Goal: Answer question/provide support: Answer question/provide support

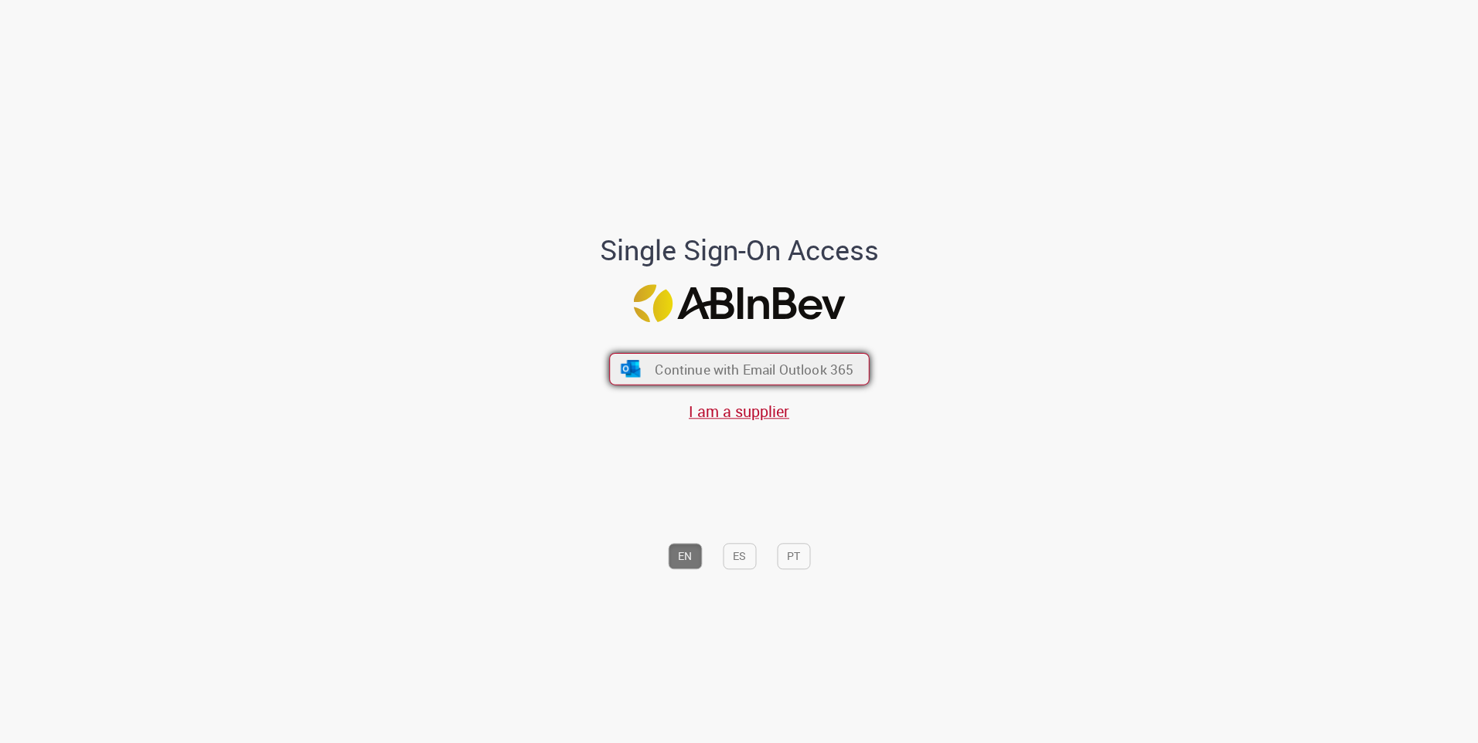
drag, startPoint x: 723, startPoint y: 366, endPoint x: 717, endPoint y: 357, distance: 10.5
click at [718, 358] on button "Continue with Email Outlook 365" at bounding box center [739, 369] width 260 height 32
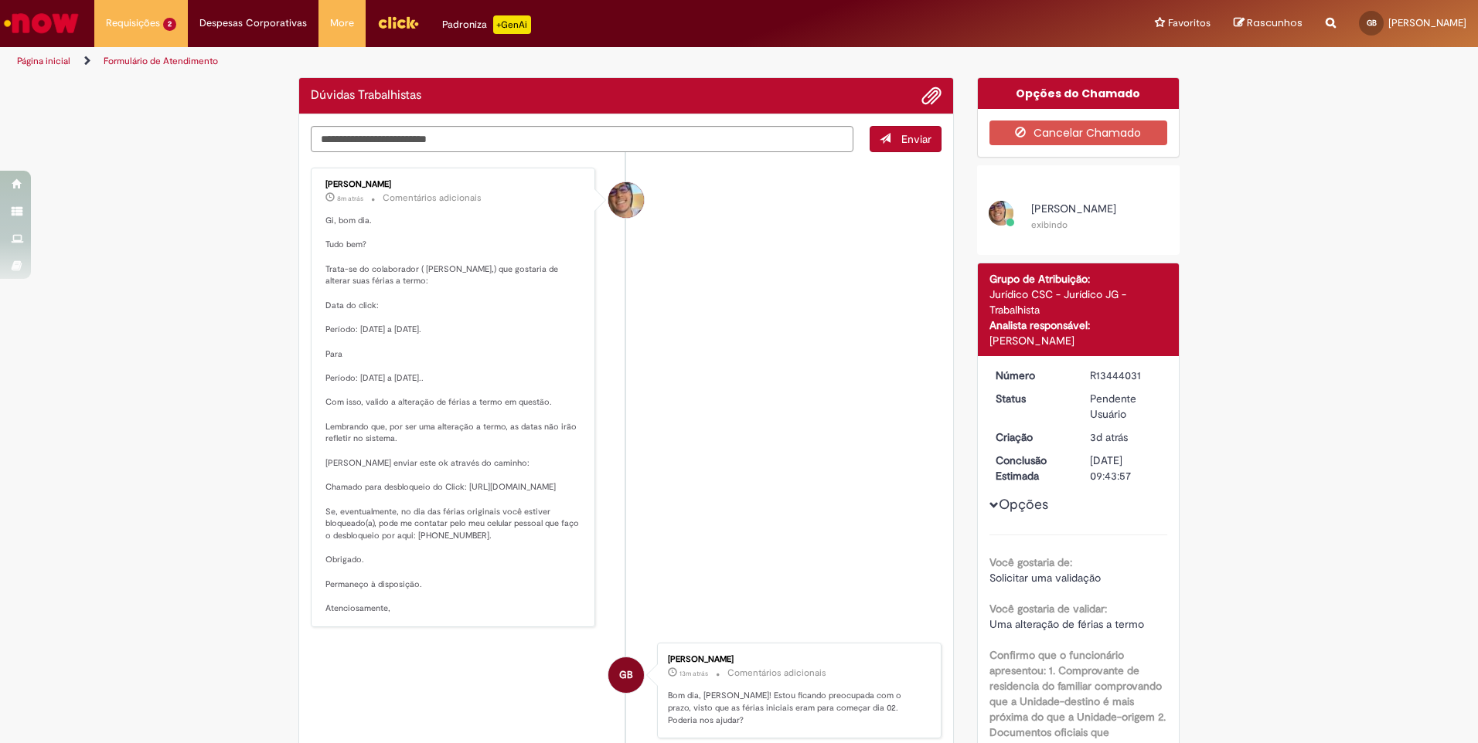
click at [315, 357] on div "[PERSON_NAME] 8m atrás 8 minutos atrás Comentários adicionais Gi, bom dia. Tudo…" at bounding box center [452, 397] width 275 height 451
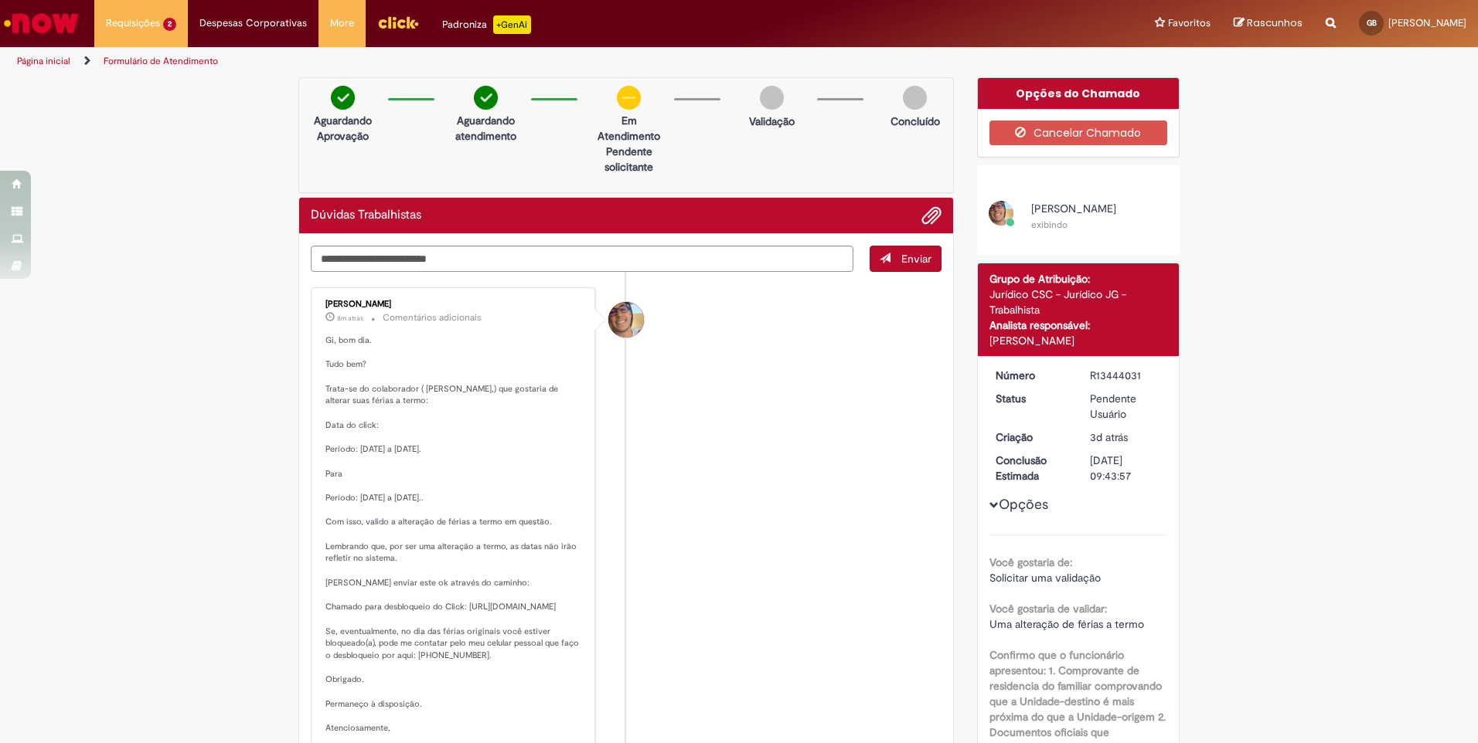
click at [459, 437] on p "Gi, bom dia. Tudo bem? Trata-se do colaborador ( [PERSON_NAME],) que gostaria d…" at bounding box center [453, 535] width 257 height 400
click at [447, 412] on p "Gi, bom dia. Tudo bem? Trata-se do colaborador ( [PERSON_NAME],) que gostaria d…" at bounding box center [453, 535] width 257 height 400
drag, startPoint x: 367, startPoint y: 451, endPoint x: 461, endPoint y: 433, distance: 96.0
click at [461, 433] on p "Gi, bom dia. Tudo bem? Trata-se do colaborador ( [PERSON_NAME],) que gostaria d…" at bounding box center [453, 535] width 257 height 400
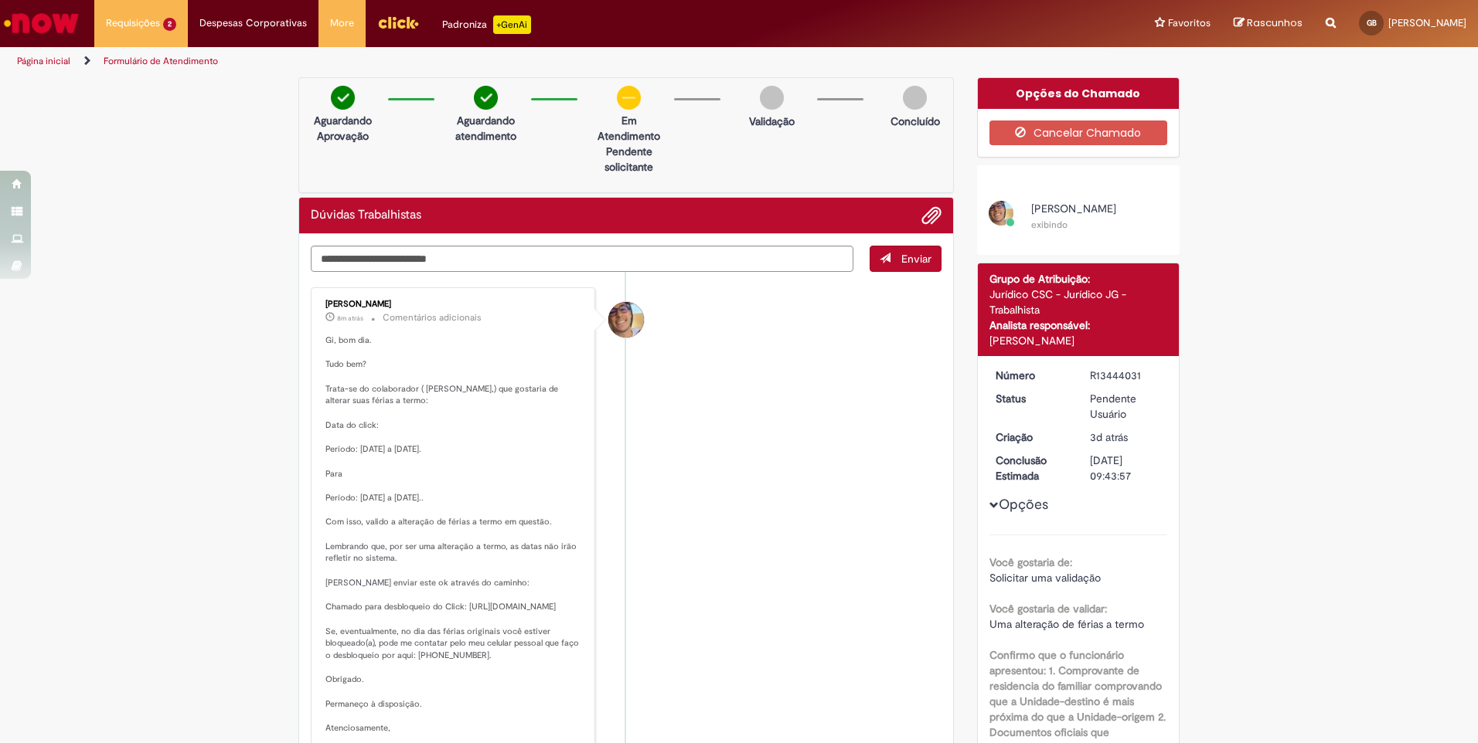
click at [448, 448] on p "Gi, bom dia. Tudo bem? Trata-se do colaborador ( [PERSON_NAME],) que gostaria d…" at bounding box center [453, 535] width 257 height 400
drag, startPoint x: 379, startPoint y: 504, endPoint x: 415, endPoint y: 505, distance: 36.4
click at [415, 505] on p "Gi, bom dia. Tudo bem? Trata-se do colaborador ( [PERSON_NAME],) que gostaria d…" at bounding box center [453, 535] width 257 height 400
drag, startPoint x: 415, startPoint y: 505, endPoint x: 423, endPoint y: 509, distance: 8.6
click at [424, 507] on p "Gi, bom dia. Tudo bem? Trata-se do colaborador ( [PERSON_NAME],) que gostaria d…" at bounding box center [453, 535] width 257 height 400
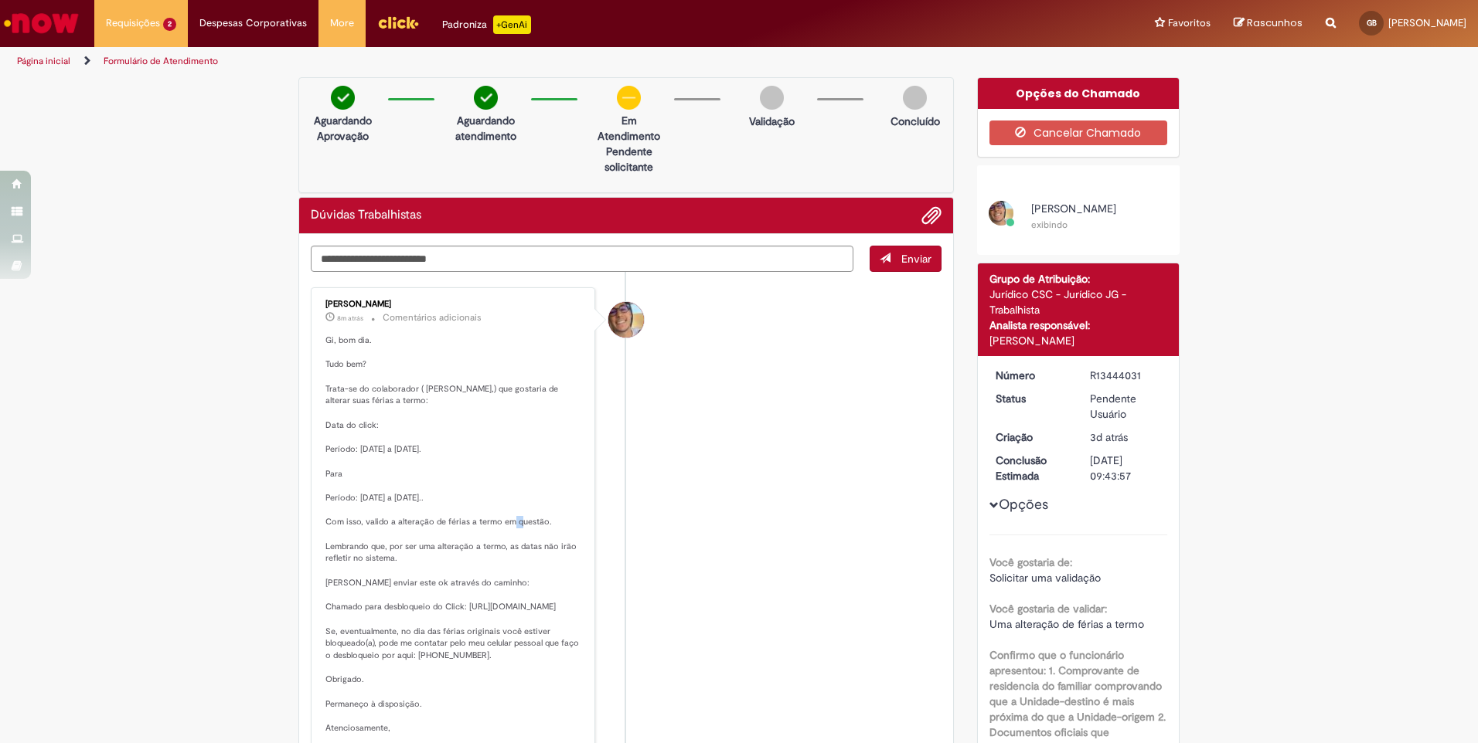
drag, startPoint x: 388, startPoint y: 520, endPoint x: 479, endPoint y: 526, distance: 91.4
click at [479, 526] on p "Gi, bom dia. Tudo bem? Trata-se do colaborador ( [PERSON_NAME],) que gostaria d…" at bounding box center [453, 535] width 257 height 400
drag, startPoint x: 479, startPoint y: 526, endPoint x: 495, endPoint y: 528, distance: 16.3
click at [495, 528] on p "Gi, bom dia. Tudo bem? Trata-se do colaborador ( [PERSON_NAME],) que gostaria d…" at bounding box center [453, 535] width 257 height 400
click at [383, 563] on p "Gi, bom dia. Tudo bem? Trata-se do colaborador ( [PERSON_NAME],) que gostaria d…" at bounding box center [453, 535] width 257 height 400
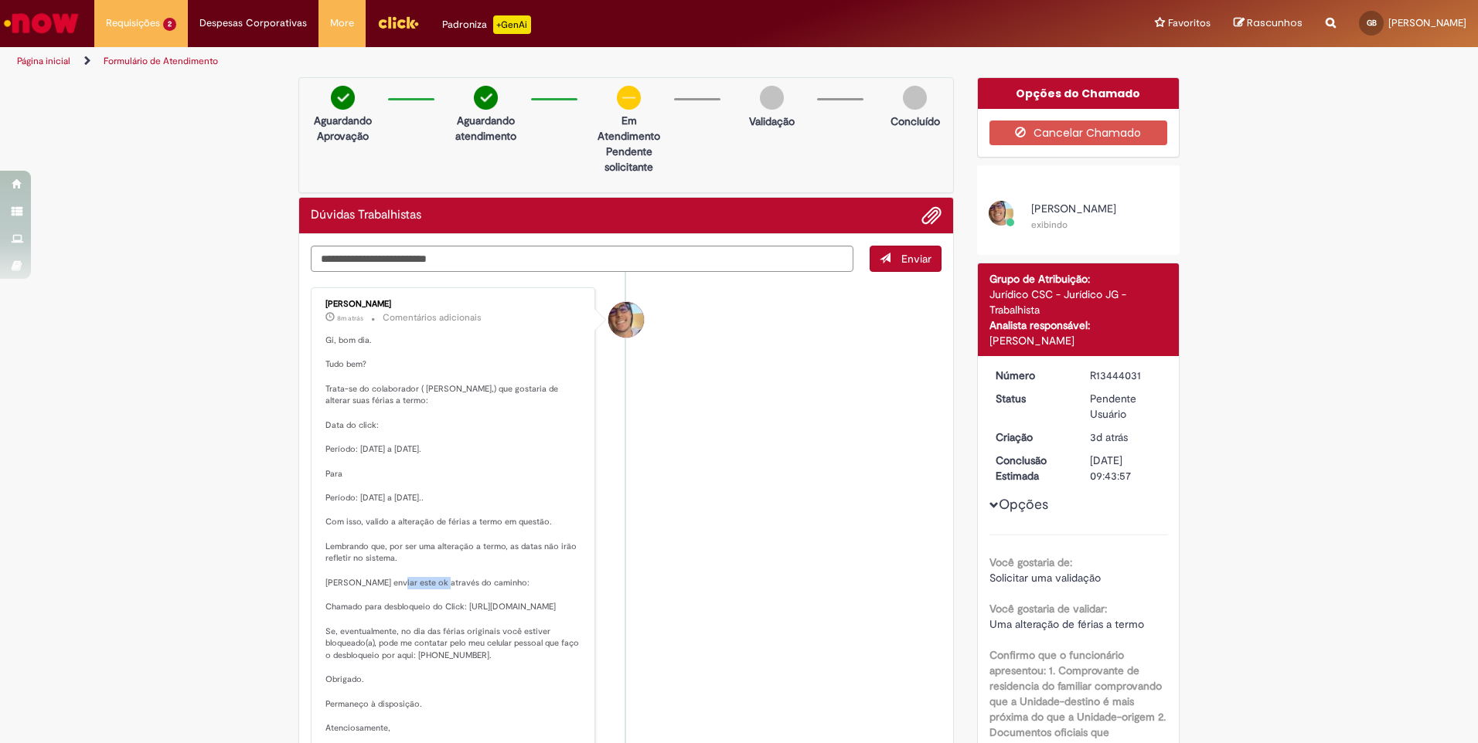
drag, startPoint x: 396, startPoint y: 561, endPoint x: 345, endPoint y: 556, distance: 51.2
click at [345, 556] on p "Gi, bom dia. Tudo bem? Trata-se do colaborador ( [PERSON_NAME],) que gostaria d…" at bounding box center [453, 535] width 257 height 400
drag, startPoint x: 345, startPoint y: 556, endPoint x: 361, endPoint y: 560, distance: 16.5
click at [357, 556] on p "Gi, bom dia. Tudo bem? Trata-se do colaborador ( [PERSON_NAME],) que gostaria d…" at bounding box center [453, 535] width 257 height 400
click at [399, 580] on p "Gi, bom dia. Tudo bem? Trata-se do colaborador ( [PERSON_NAME],) que gostaria d…" at bounding box center [453, 535] width 257 height 400
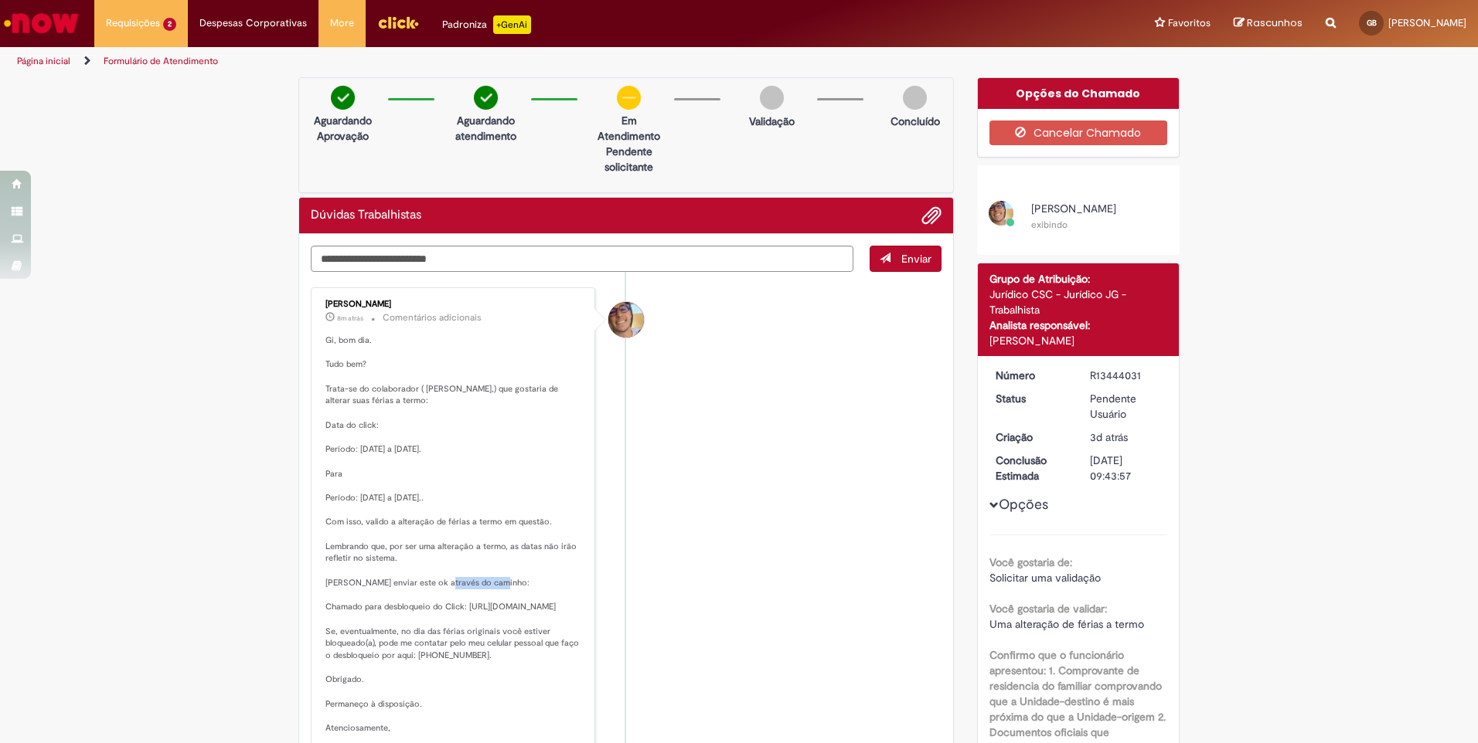
drag, startPoint x: 399, startPoint y: 580, endPoint x: 507, endPoint y: 584, distance: 108.3
click at [508, 584] on p "Gi, bom dia. Tudo bem? Trata-se do colaborador ( [PERSON_NAME],) que gostaria d…" at bounding box center [453, 535] width 257 height 400
click at [507, 584] on p "Gi, bom dia. Tudo bem? Trata-se do colaborador ( [PERSON_NAME],) que gostaria d…" at bounding box center [453, 535] width 257 height 400
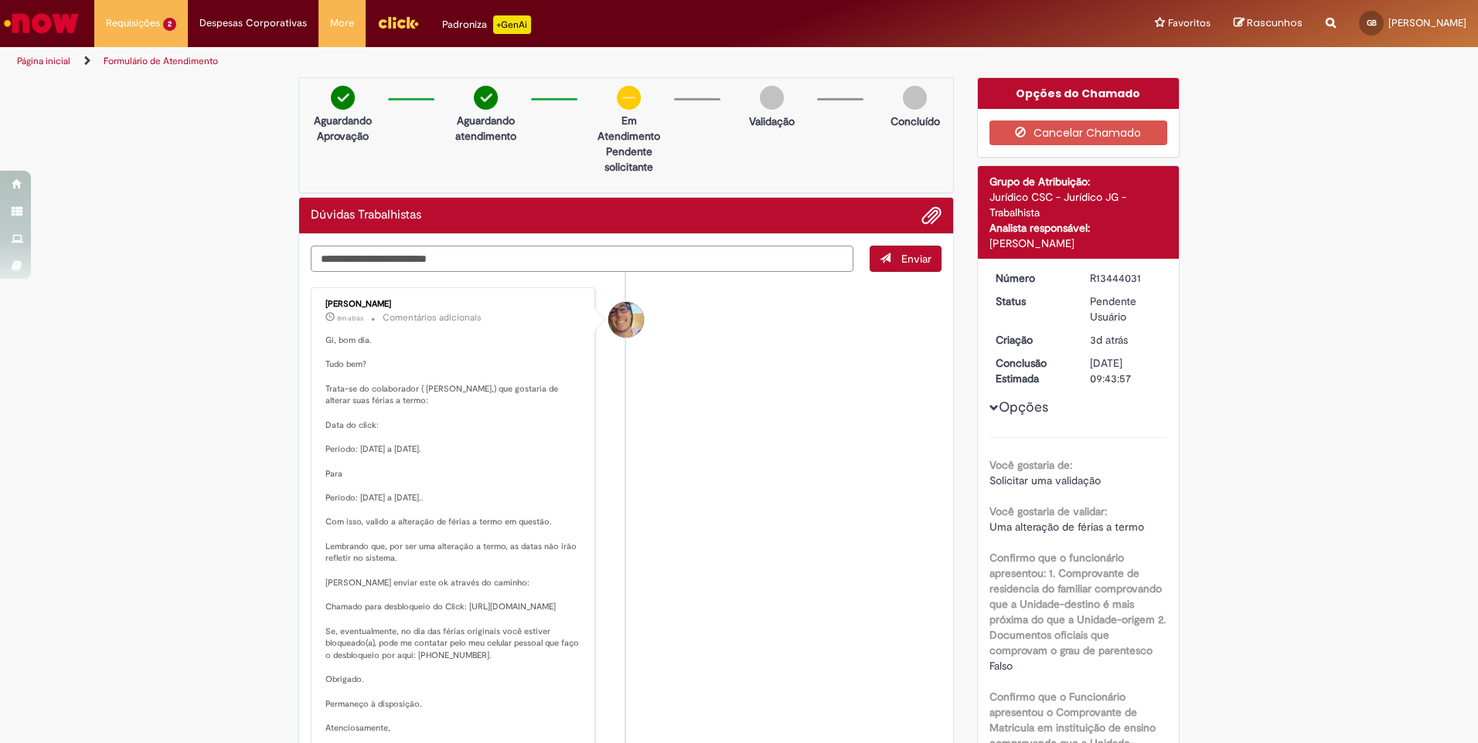
click at [461, 264] on textarea "Digite sua mensagem aqui..." at bounding box center [582, 259] width 543 height 26
type textarea "**********"
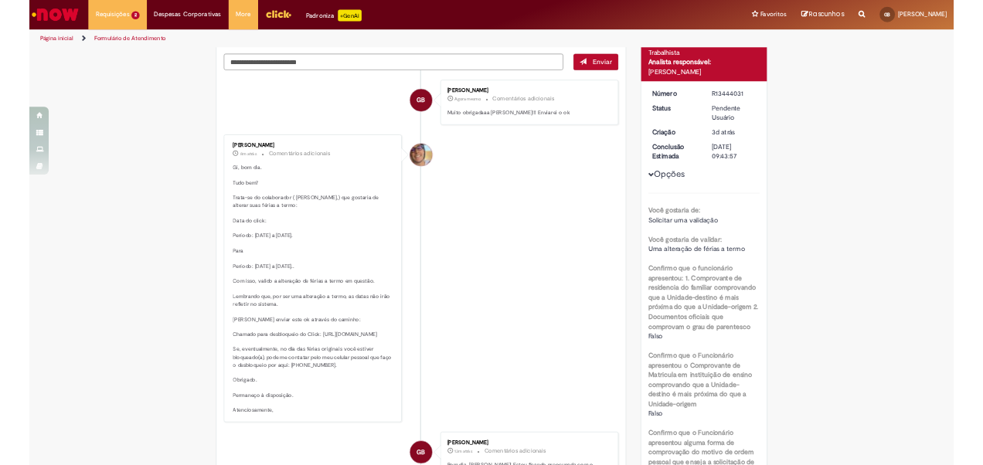
scroll to position [98, 0]
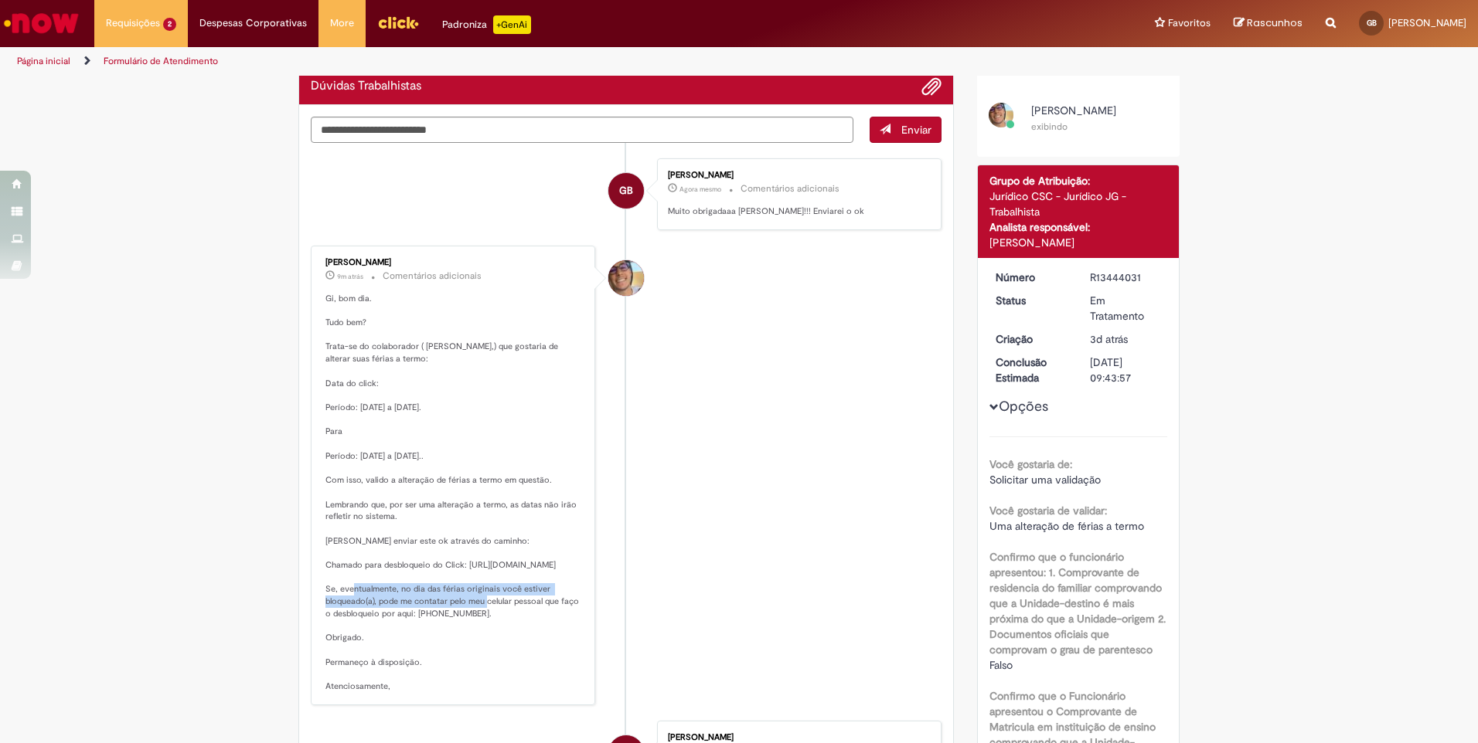
drag, startPoint x: 529, startPoint y: 572, endPoint x: 464, endPoint y: 564, distance: 65.4
click at [464, 564] on p "Gi, bom dia. Tudo bem? Trata-se do colaborador ( [PERSON_NAME],) que gostaria d…" at bounding box center [453, 493] width 257 height 400
copy p "[URL][DOMAIN_NAME]"
